Goal: Transaction & Acquisition: Book appointment/travel/reservation

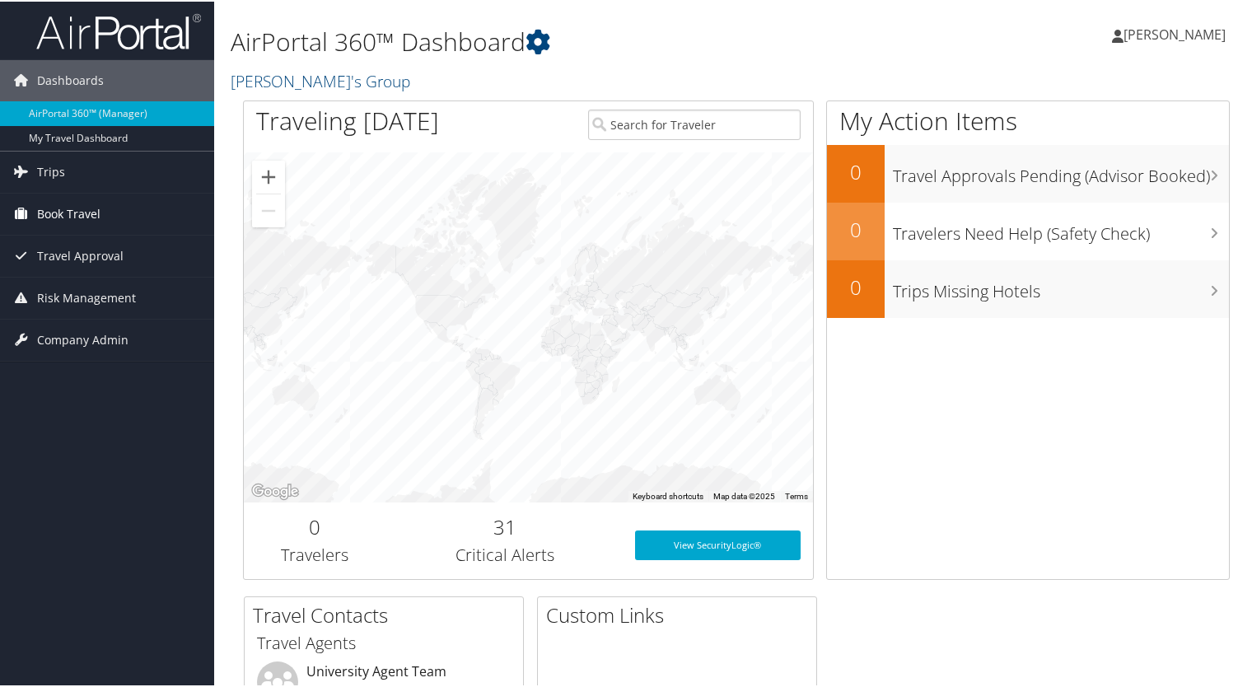
click at [91, 210] on span "Book Travel" at bounding box center [68, 212] width 63 height 41
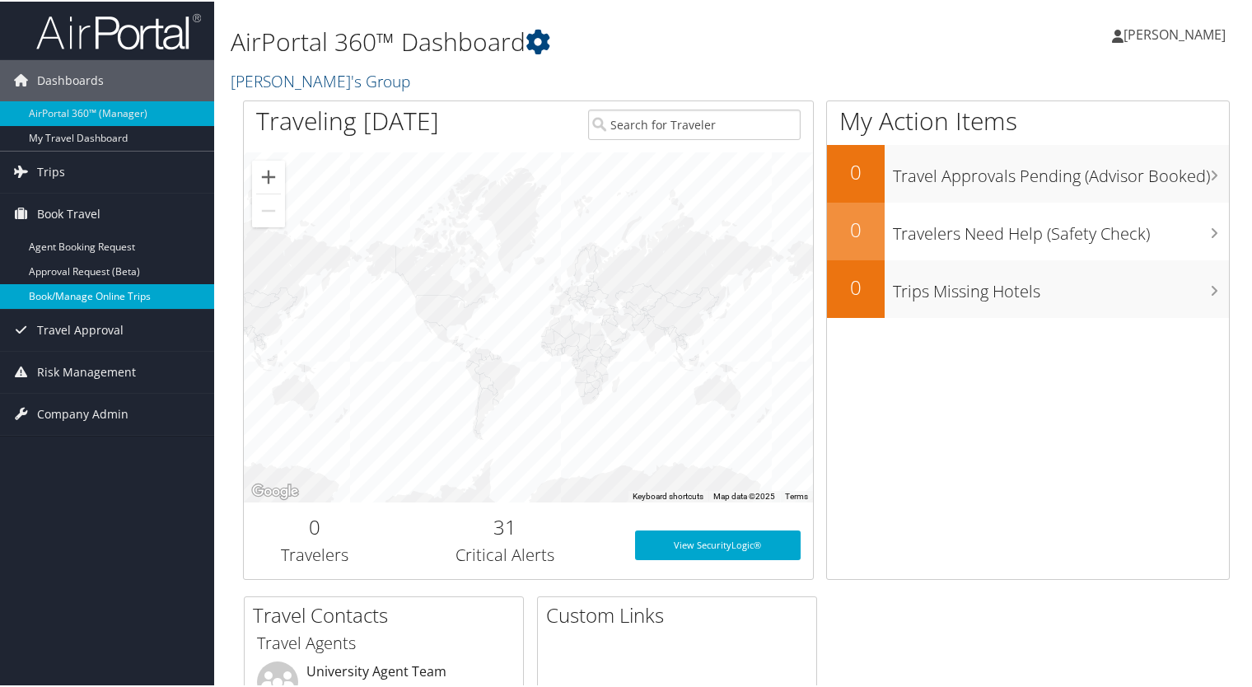
click at [89, 287] on link "Book/Manage Online Trips" at bounding box center [107, 294] width 214 height 25
